Goal: Complete application form

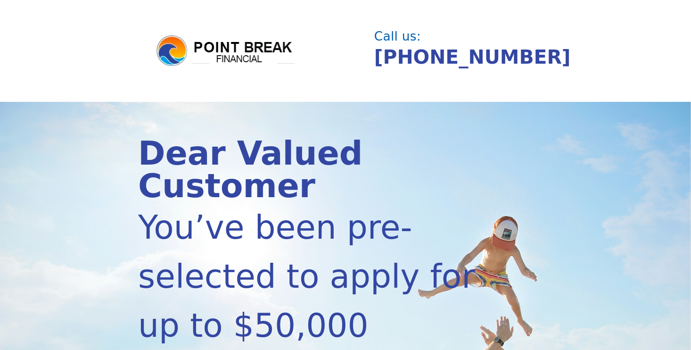
drag, startPoint x: 619, startPoint y: 156, endPoint x: 632, endPoint y: 135, distance: 24.6
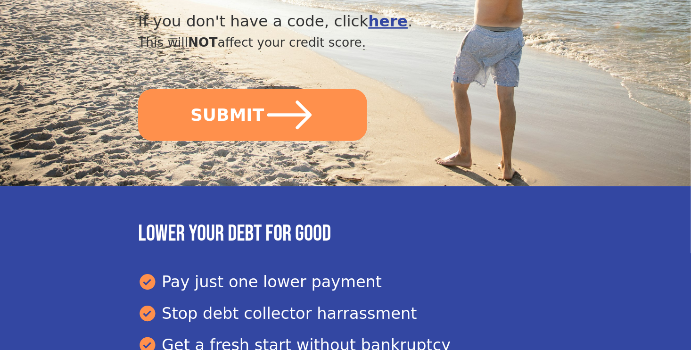
scroll to position [477, 0]
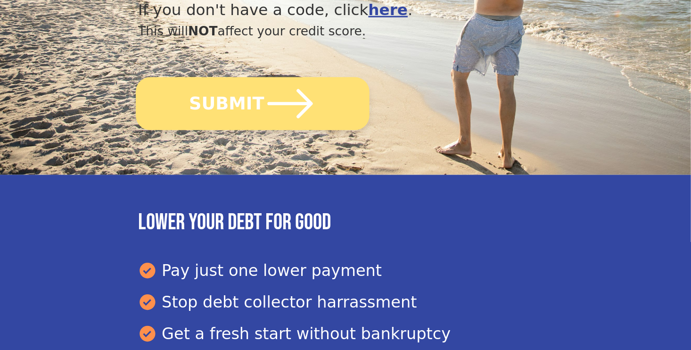
click at [258, 77] on button "SUBMIT" at bounding box center [253, 103] width 234 height 53
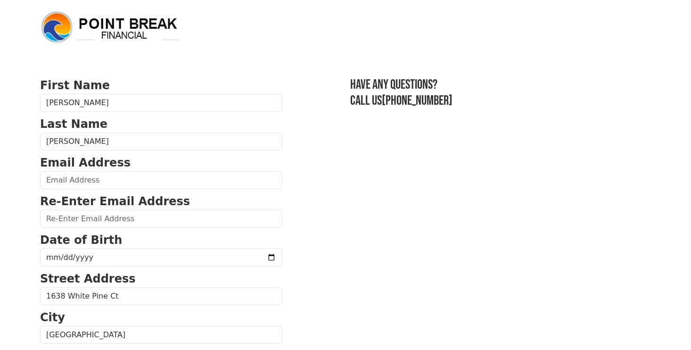
drag, startPoint x: 548, startPoint y: 222, endPoint x: 278, endPoint y: 223, distance: 269.8
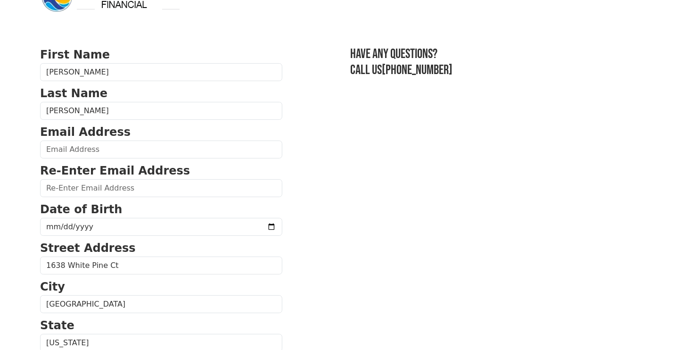
scroll to position [47, 0]
